Goal: Information Seeking & Learning: Find specific page/section

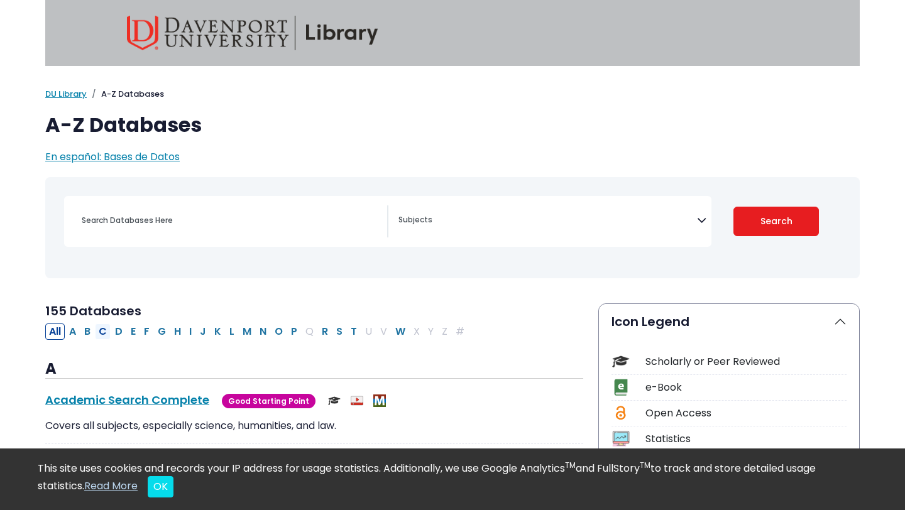
click at [100, 332] on button "C" at bounding box center [103, 332] width 16 height 16
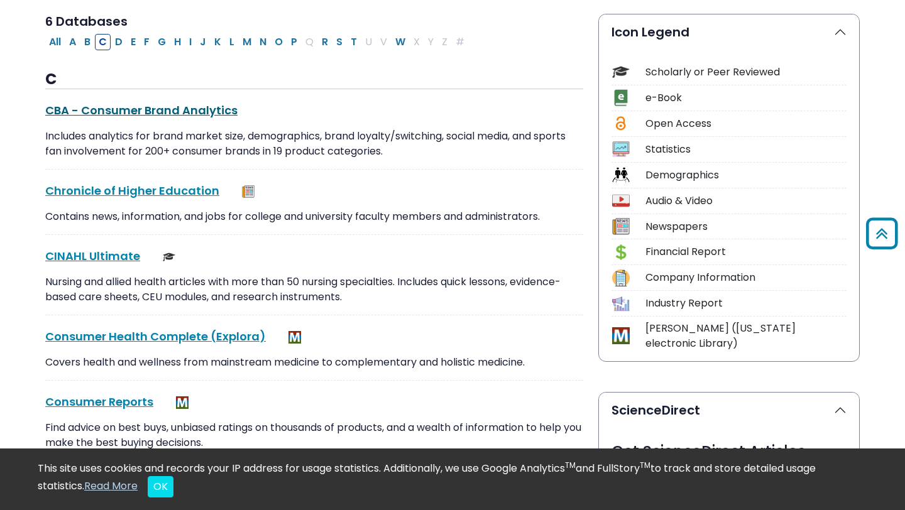
scroll to position [305, 0]
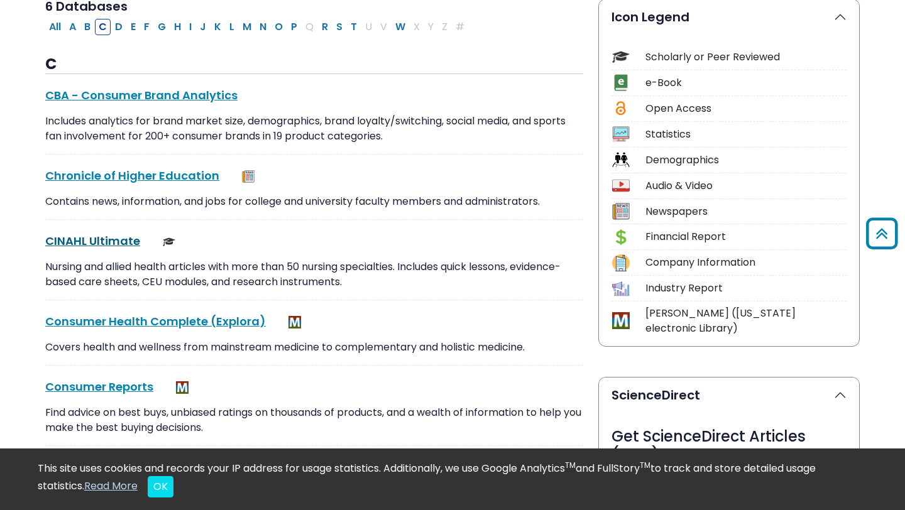
click at [105, 235] on link "CINAHL Ultimate This link opens in a new window" at bounding box center [92, 241] width 95 height 16
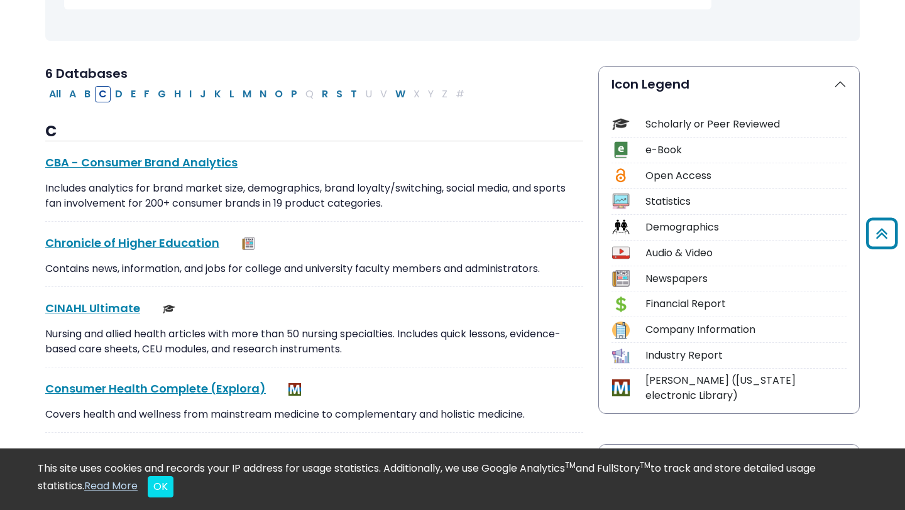
scroll to position [233, 0]
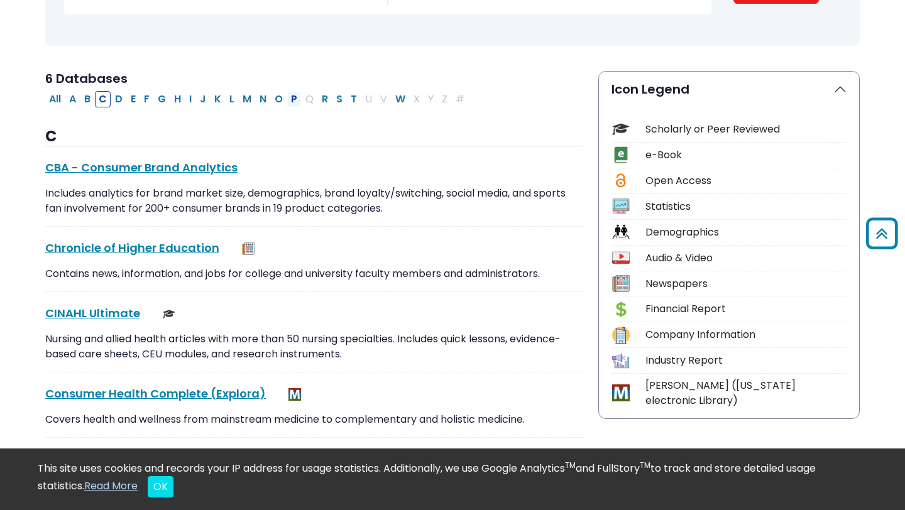
click at [293, 102] on button "P" at bounding box center [294, 99] width 14 height 16
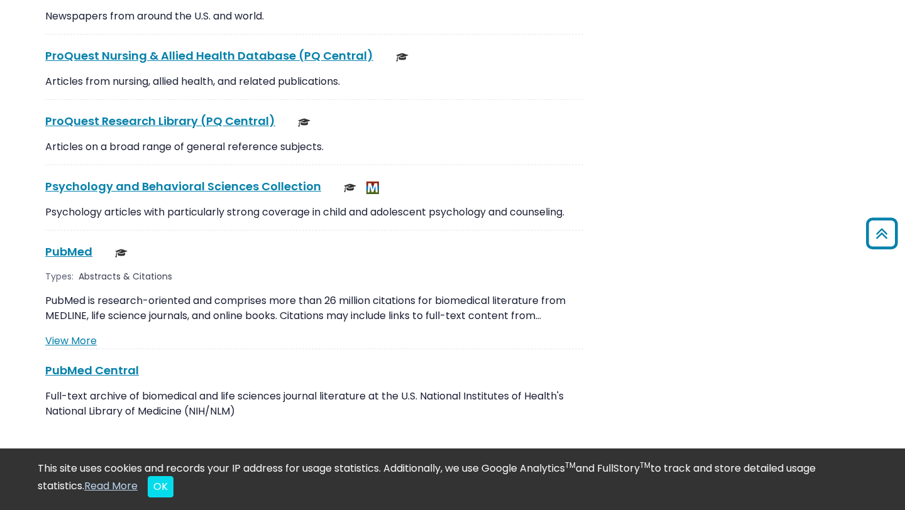
scroll to position [2144, 0]
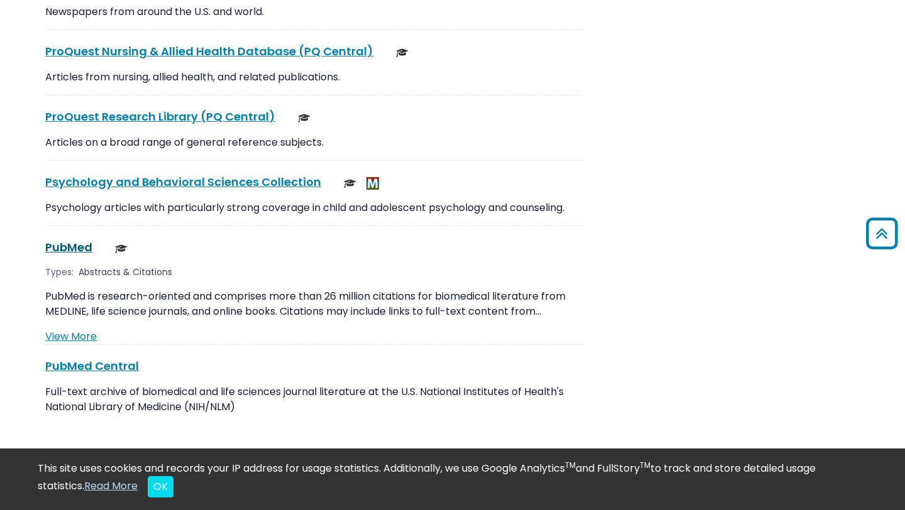
click at [63, 240] on link "PubMed This link opens in a new window" at bounding box center [68, 248] width 47 height 16
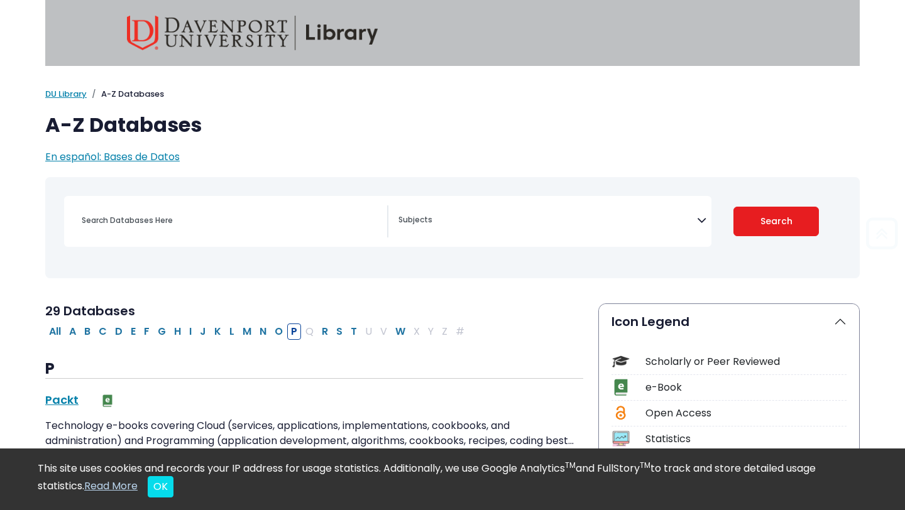
scroll to position [135, 0]
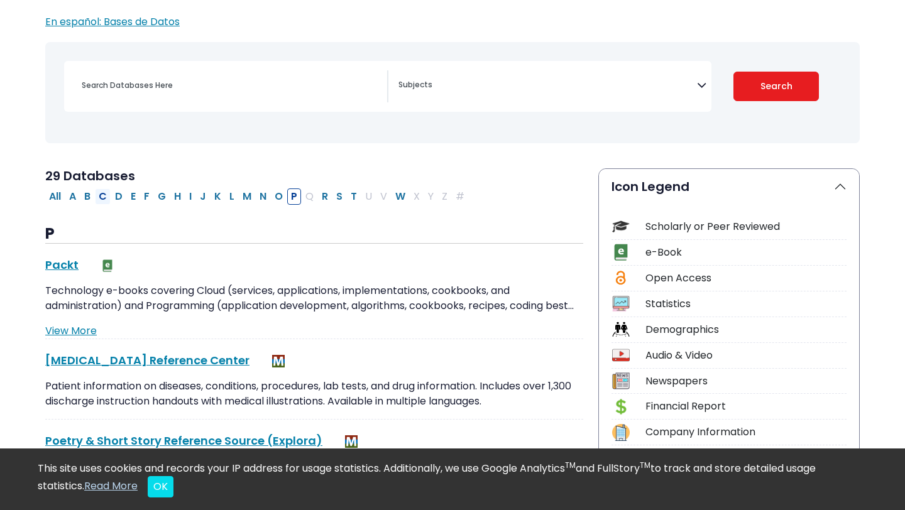
click at [99, 199] on button "C" at bounding box center [103, 197] width 16 height 16
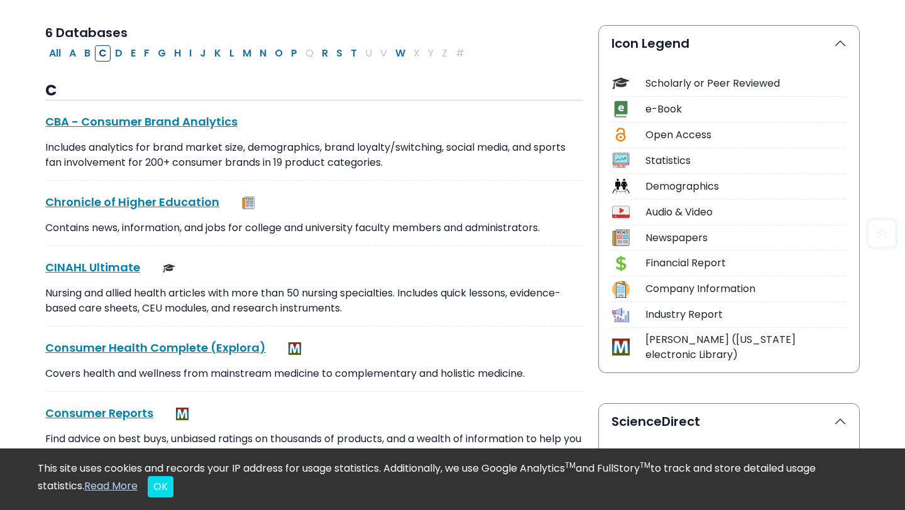
scroll to position [282, 0]
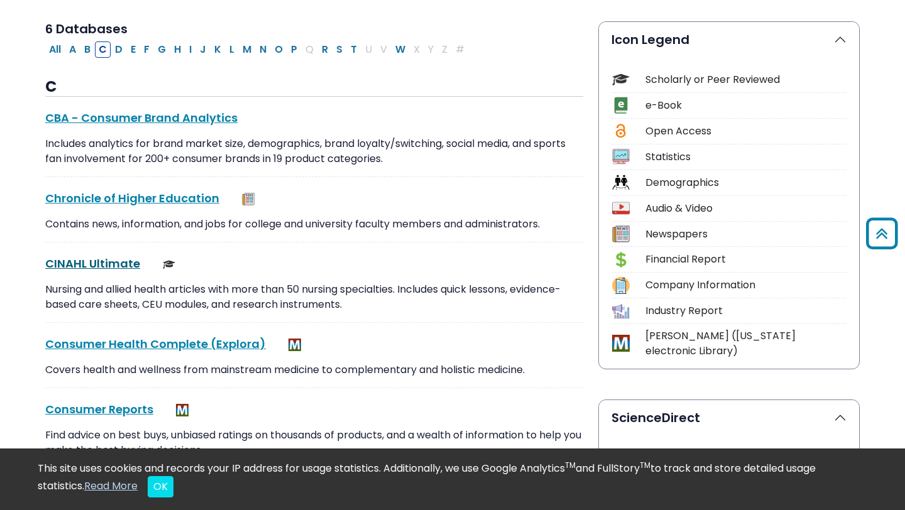
click at [92, 267] on link "CINAHL Ultimate This link opens in a new window" at bounding box center [92, 264] width 95 height 16
click at [294, 52] on button "P" at bounding box center [294, 49] width 14 height 16
select select "Database Subject Filter"
